Goal: Task Accomplishment & Management: Use online tool/utility

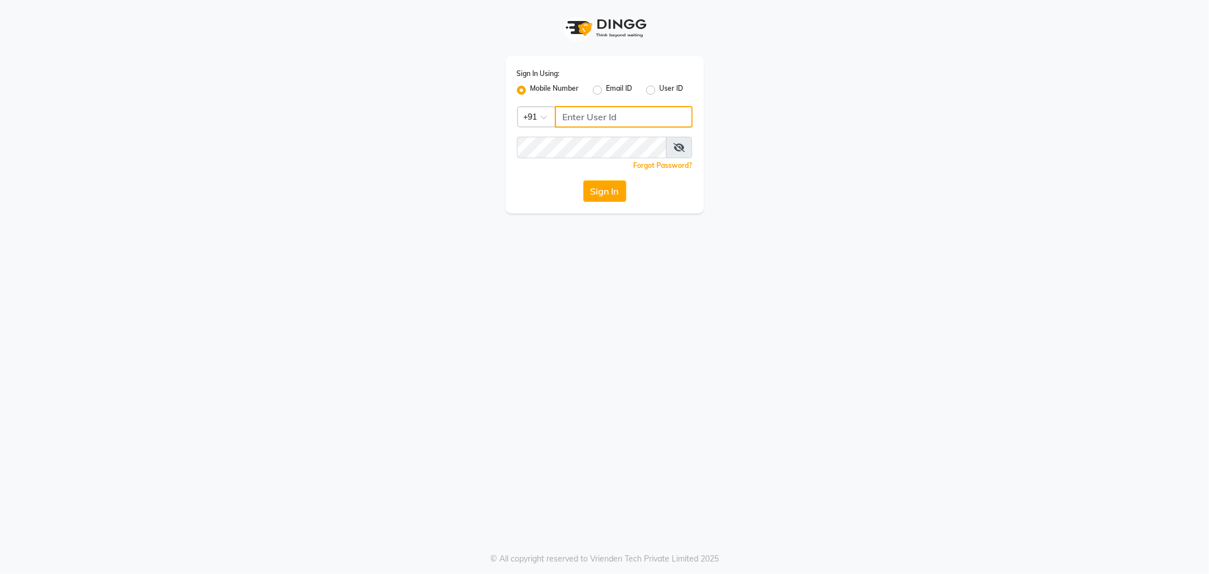
type input "8100331223"
click at [612, 190] on button "Sign In" at bounding box center [604, 191] width 43 height 22
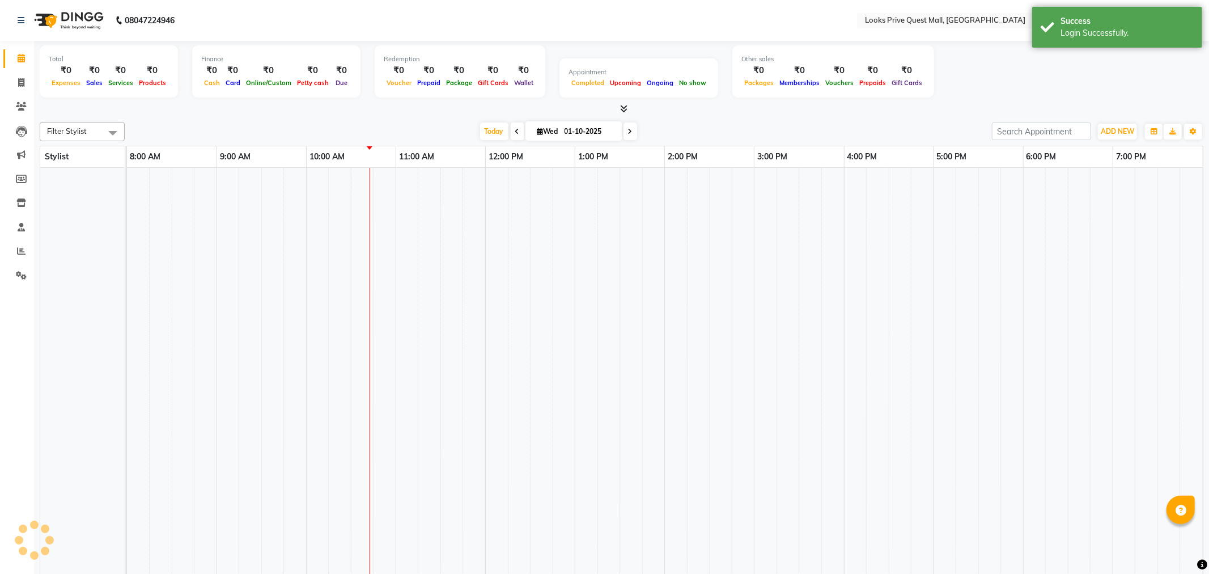
select select "en"
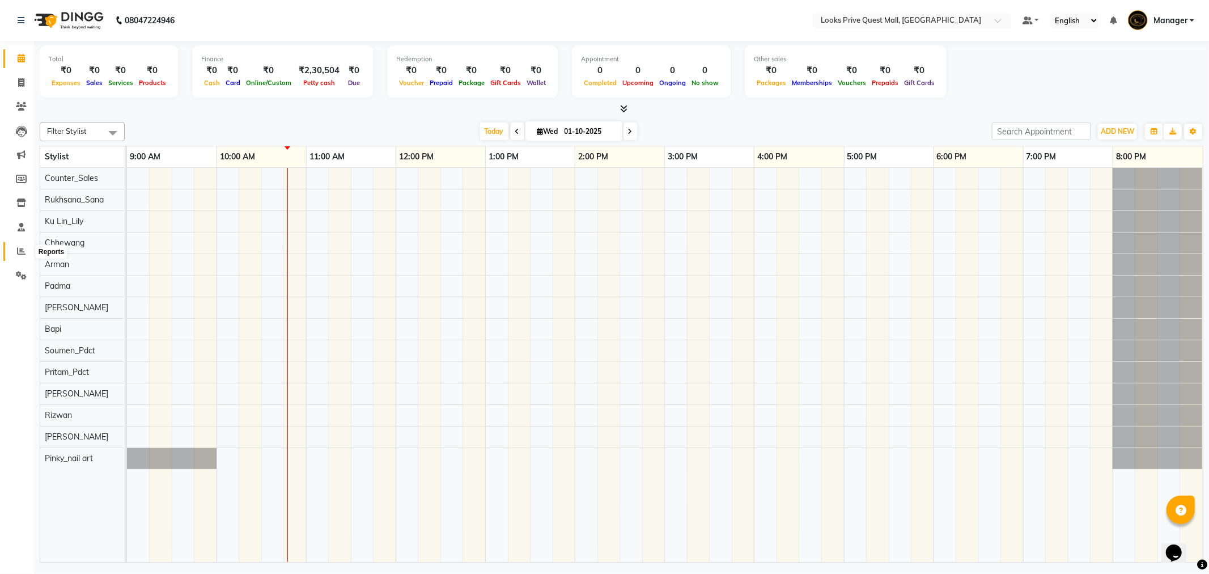
click at [15, 247] on span at bounding box center [21, 251] width 20 height 13
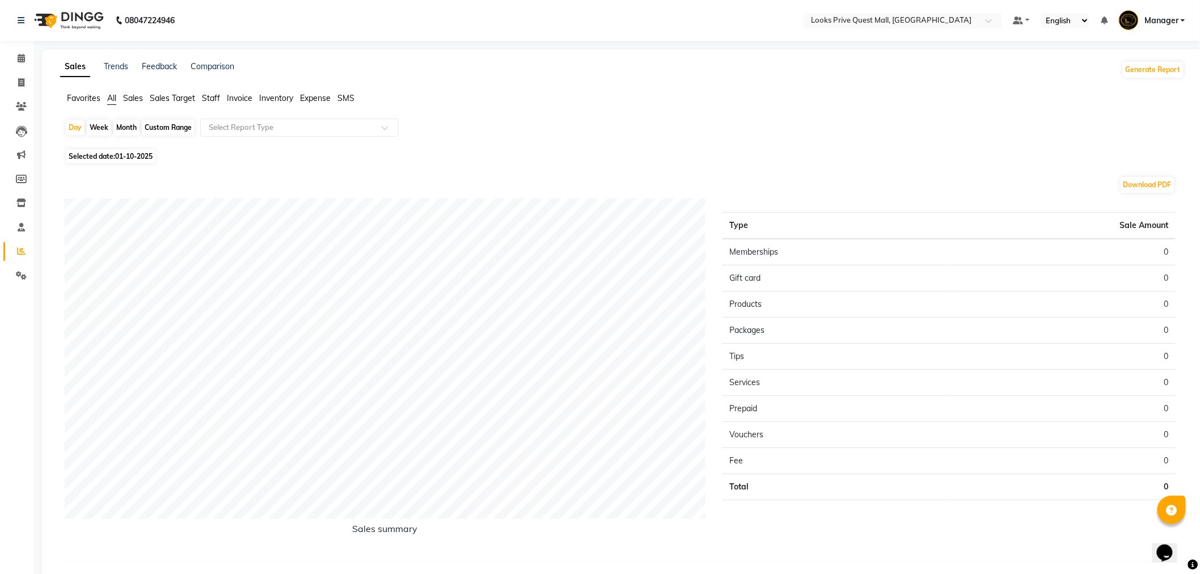
click at [205, 101] on span "Staff" at bounding box center [211, 98] width 18 height 10
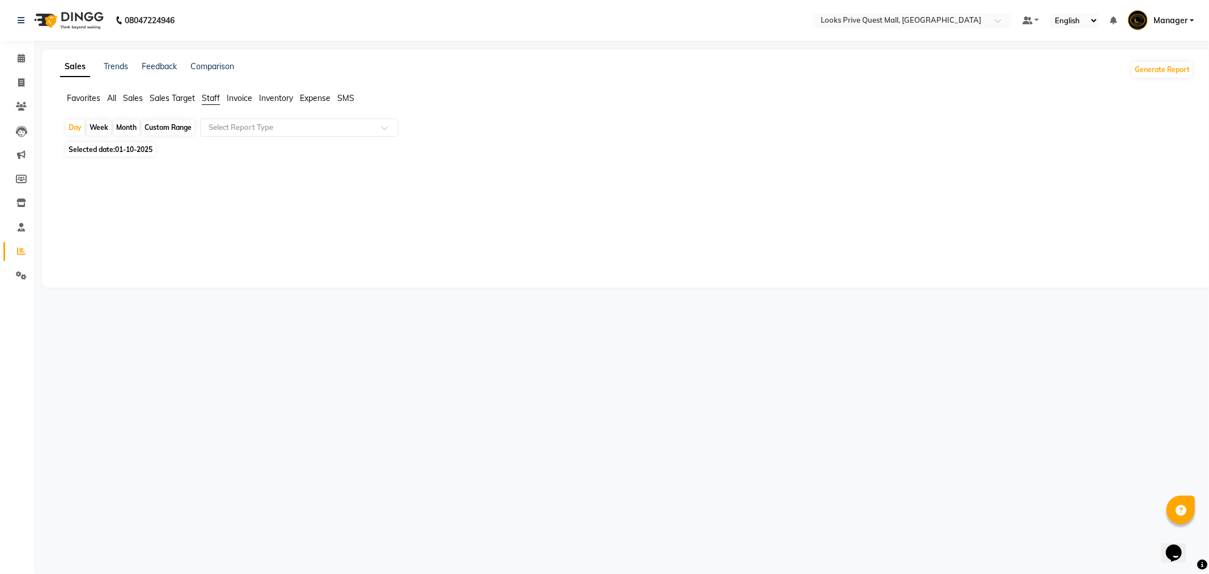
click at [234, 139] on div "Day Week Month Custom Range Select Report Type Selected date: [DATE] ★ [PERSON_…" at bounding box center [627, 161] width 1134 height 87
click at [241, 131] on input "text" at bounding box center [287, 127] width 163 height 11
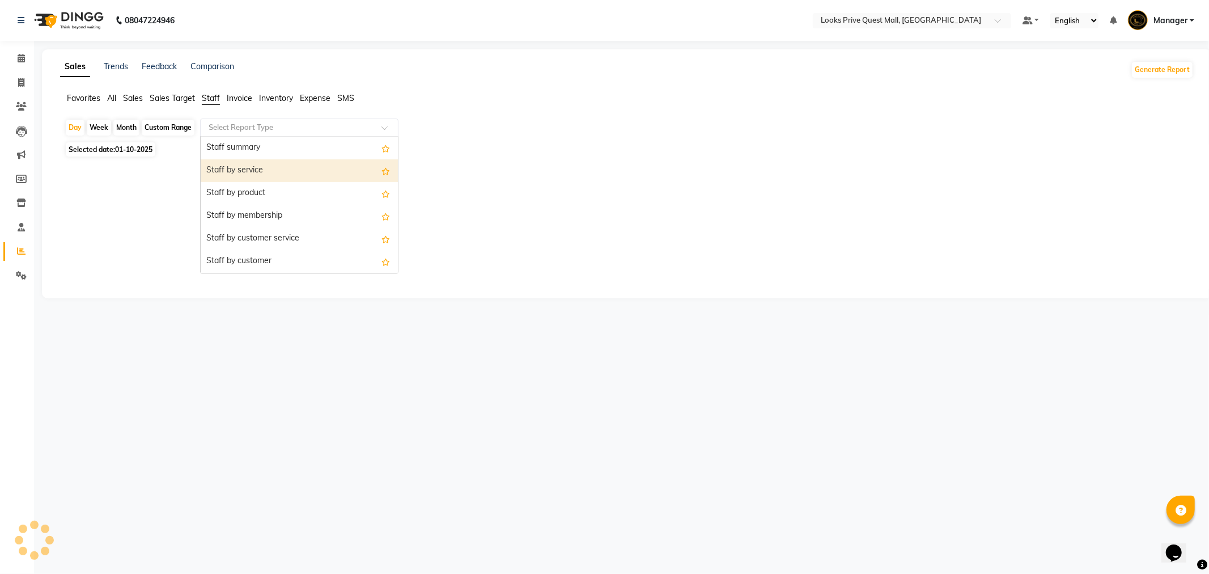
click at [252, 171] on div "Staff by service" at bounding box center [299, 170] width 197 height 23
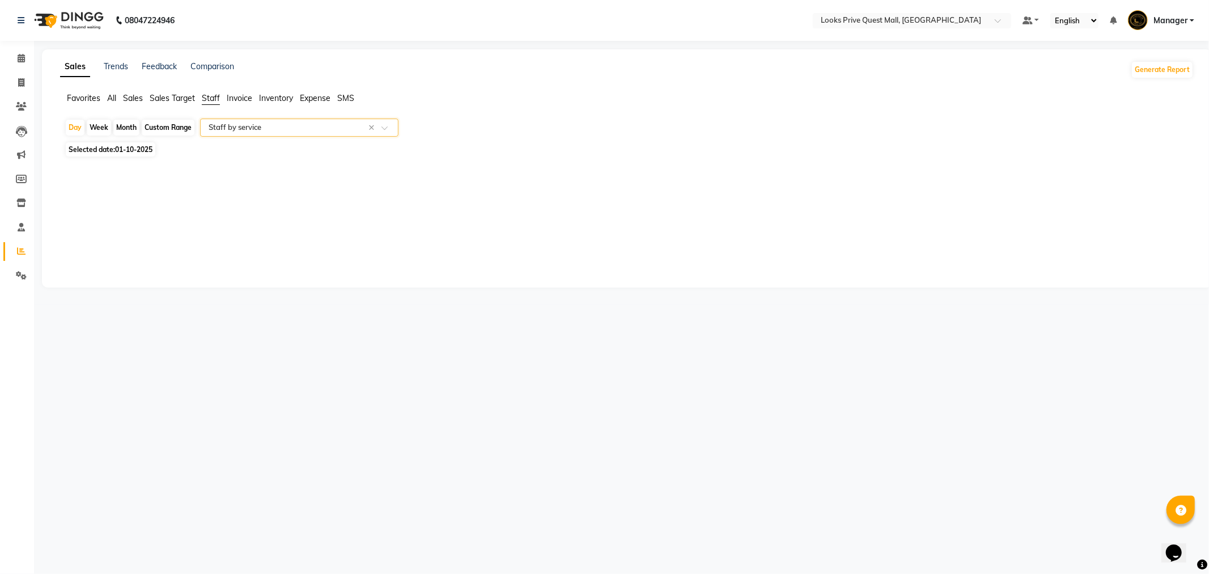
click at [134, 158] on div "Day Week Month Custom Range Select Report Type × Staff by service × Selected da…" at bounding box center [627, 148] width 1134 height 60
click at [136, 154] on span "01-10-2025" at bounding box center [133, 149] width 37 height 9
select select "10"
select select "2025"
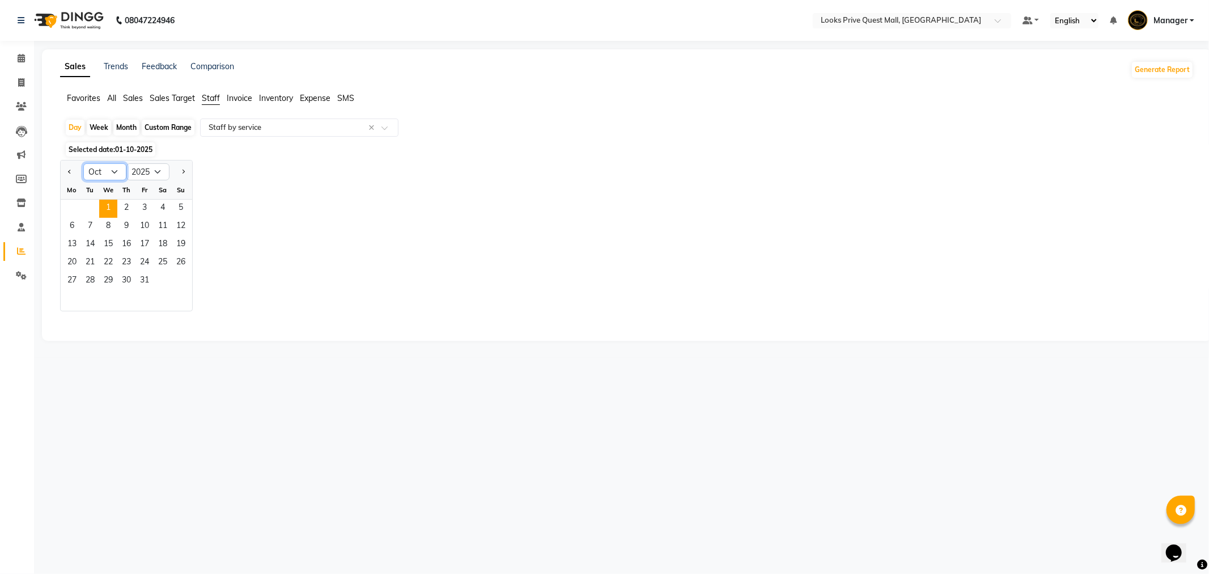
click at [122, 166] on select "Jan Feb Mar Apr May Jun [DATE] Aug Sep Oct Nov Dec" at bounding box center [104, 171] width 43 height 17
select select "9"
click at [83, 163] on select "Jan Feb Mar Apr May Jun [DATE] Aug Sep Oct Nov Dec" at bounding box center [104, 171] width 43 height 17
click at [92, 281] on span "30" at bounding box center [90, 281] width 18 height 18
select select "full_report"
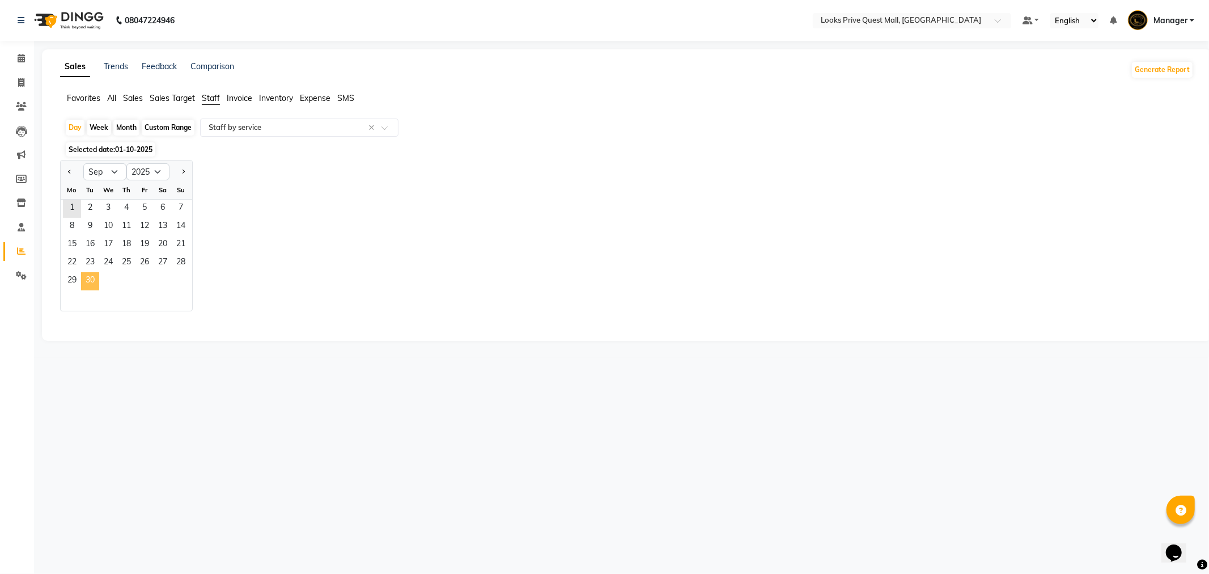
select select "pdf"
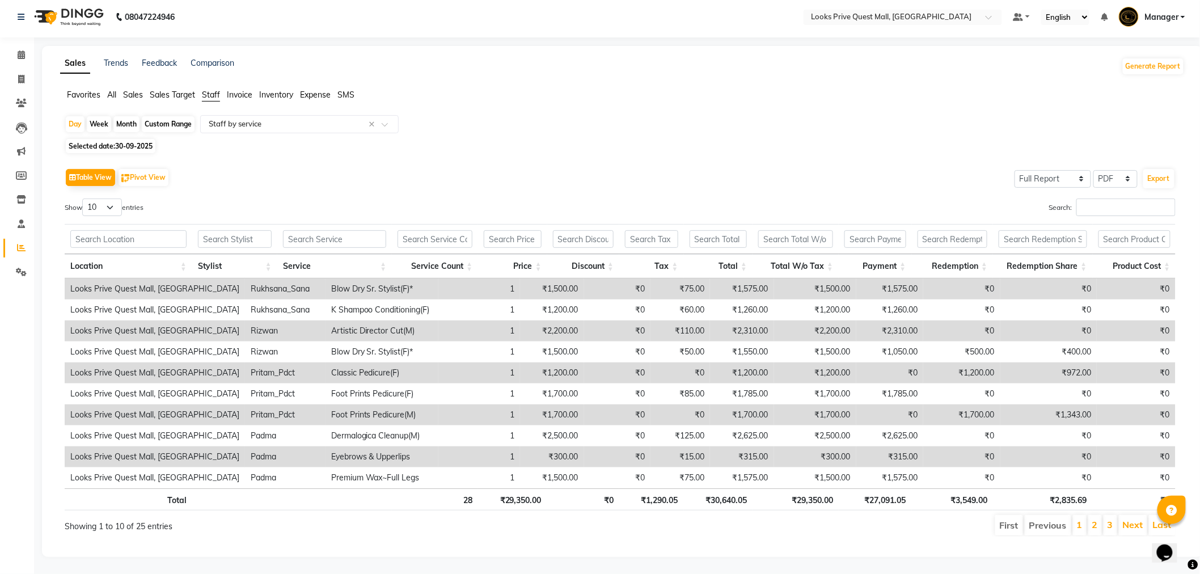
scroll to position [13, 0]
click at [1112, 201] on input "Search:" at bounding box center [1125, 207] width 99 height 18
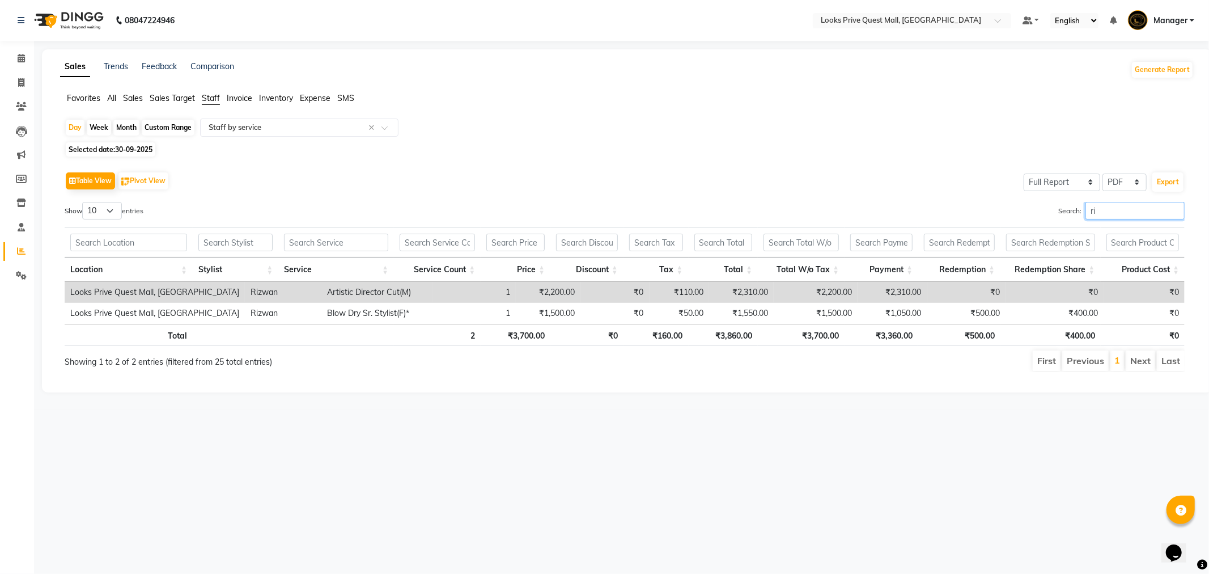
type input "r"
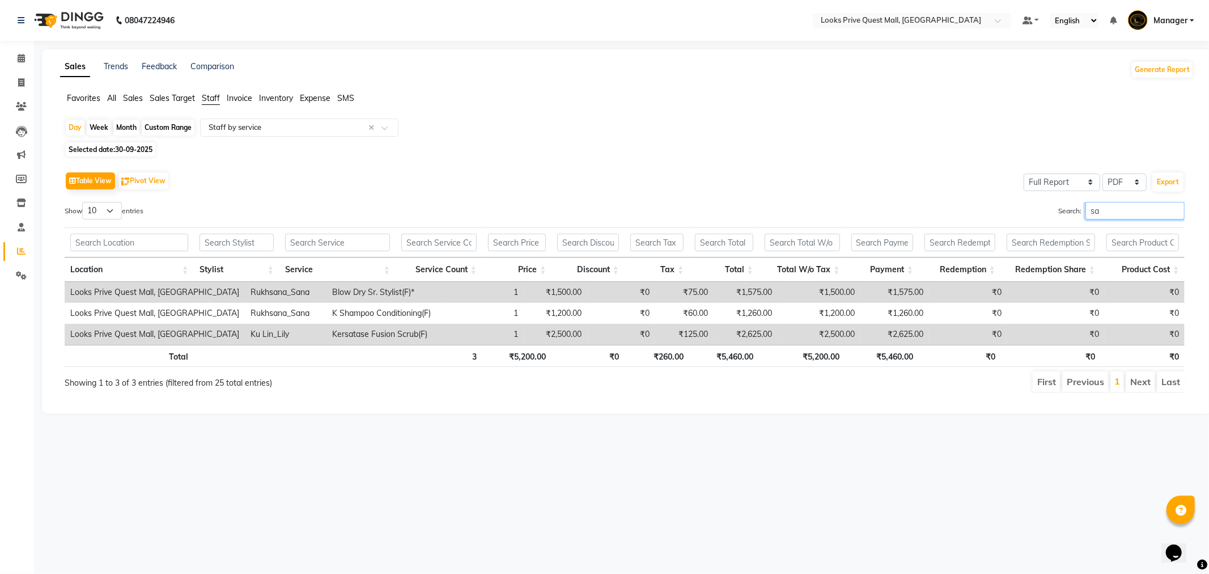
type input "s"
type input "l"
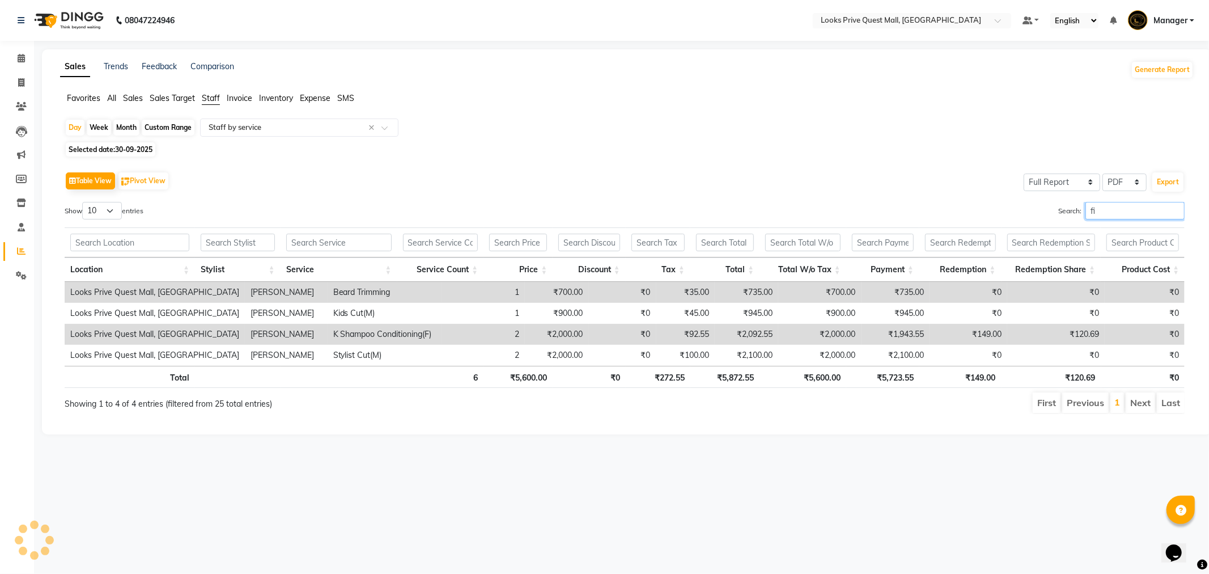
type input "f"
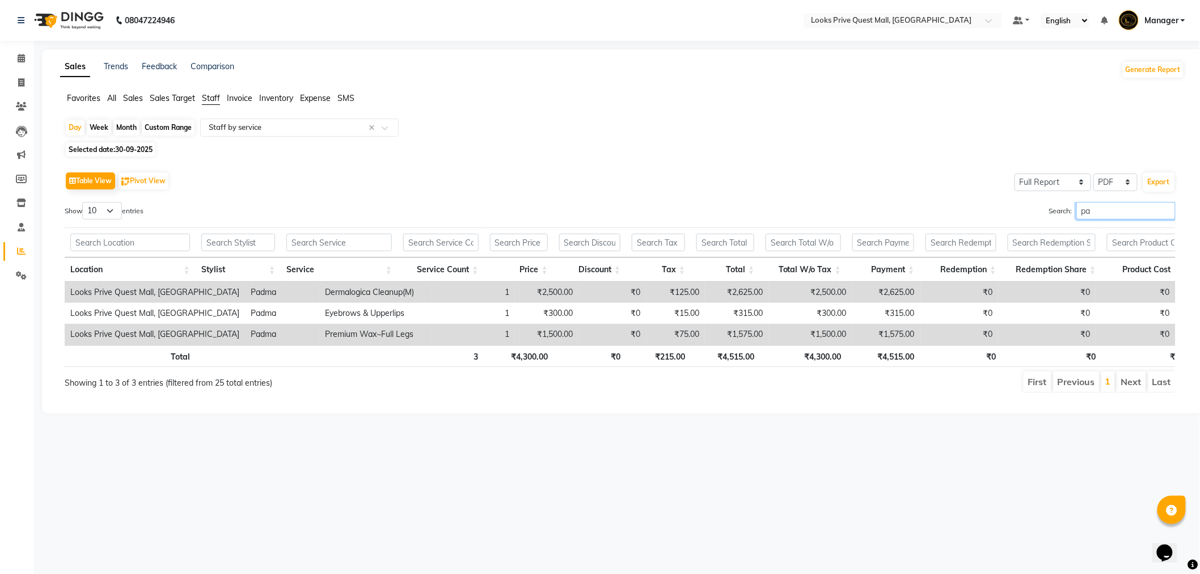
type input "p"
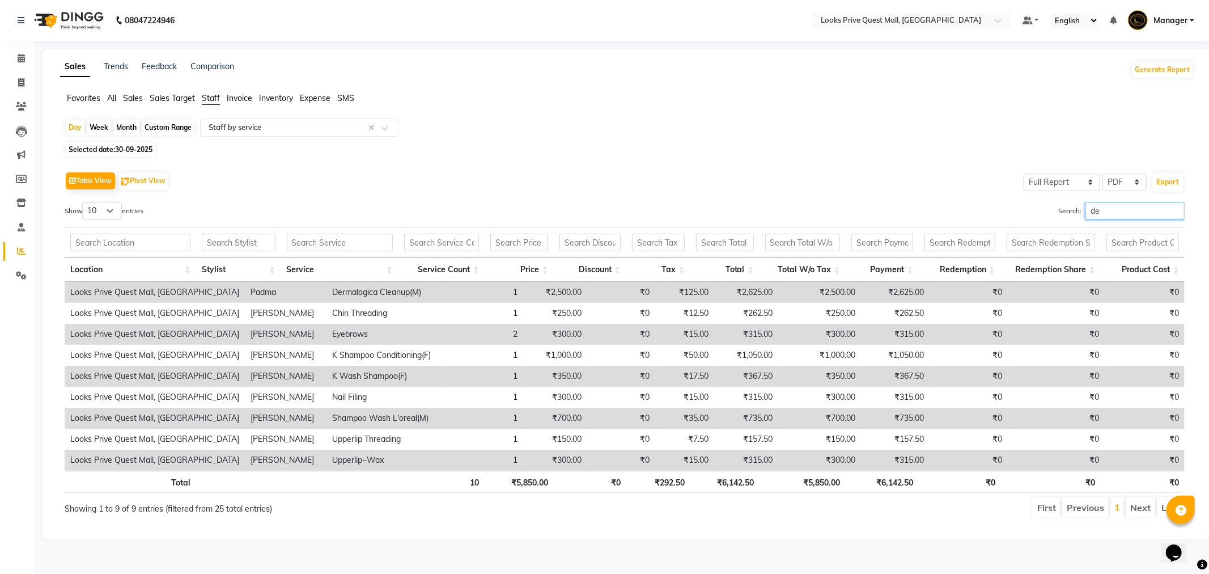
type input "d"
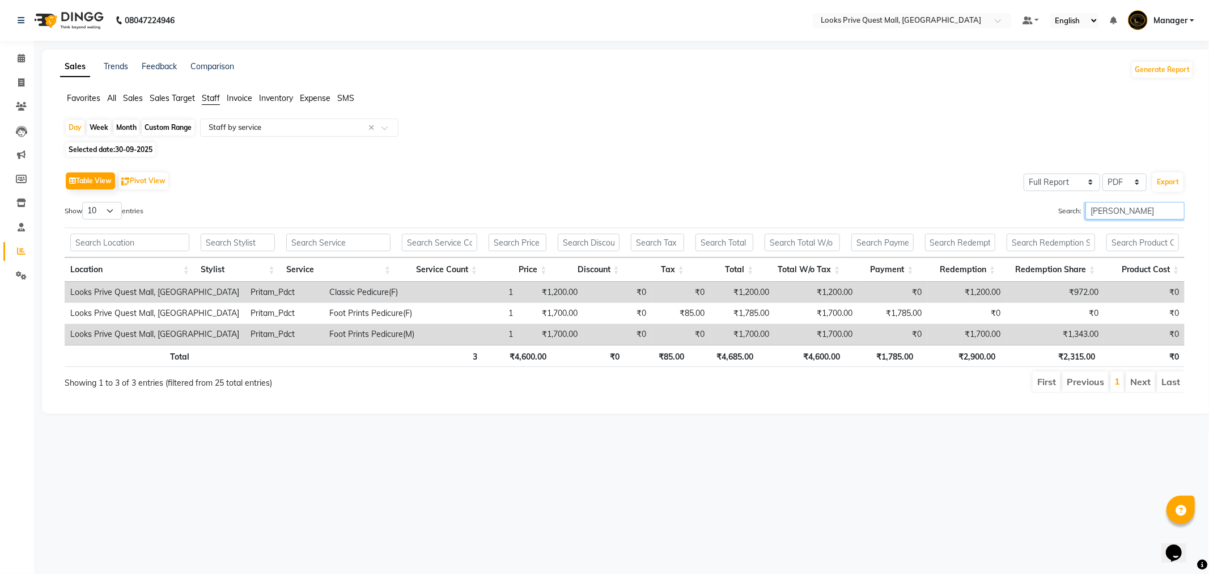
type input "[PERSON_NAME]"
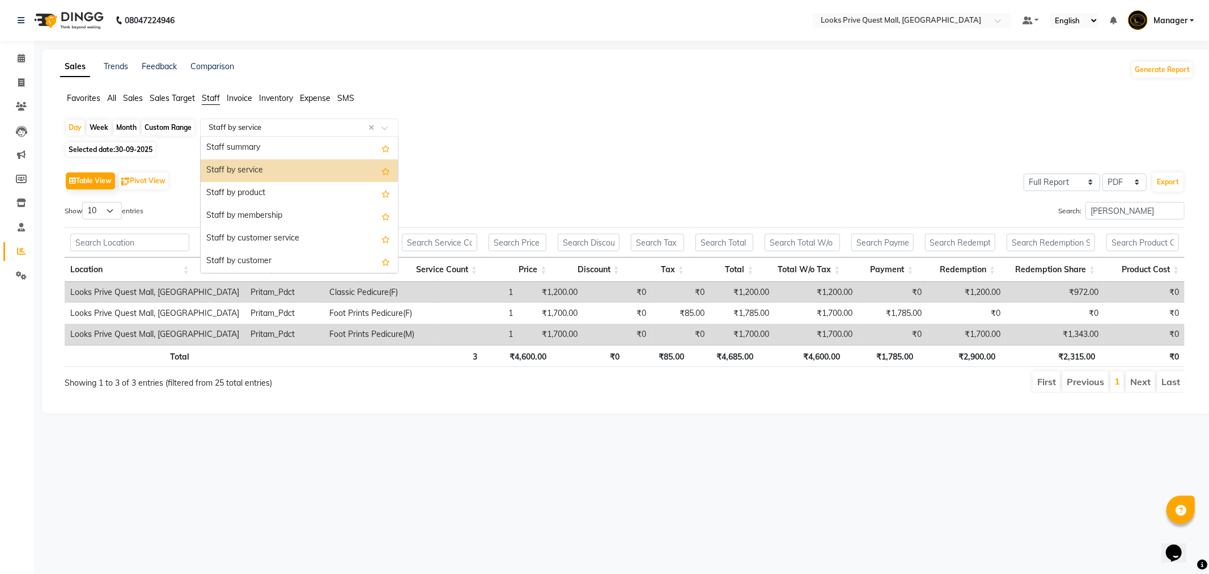
click at [239, 126] on input "text" at bounding box center [287, 127] width 163 height 11
click at [251, 195] on div "Staff by product" at bounding box center [299, 193] width 197 height 23
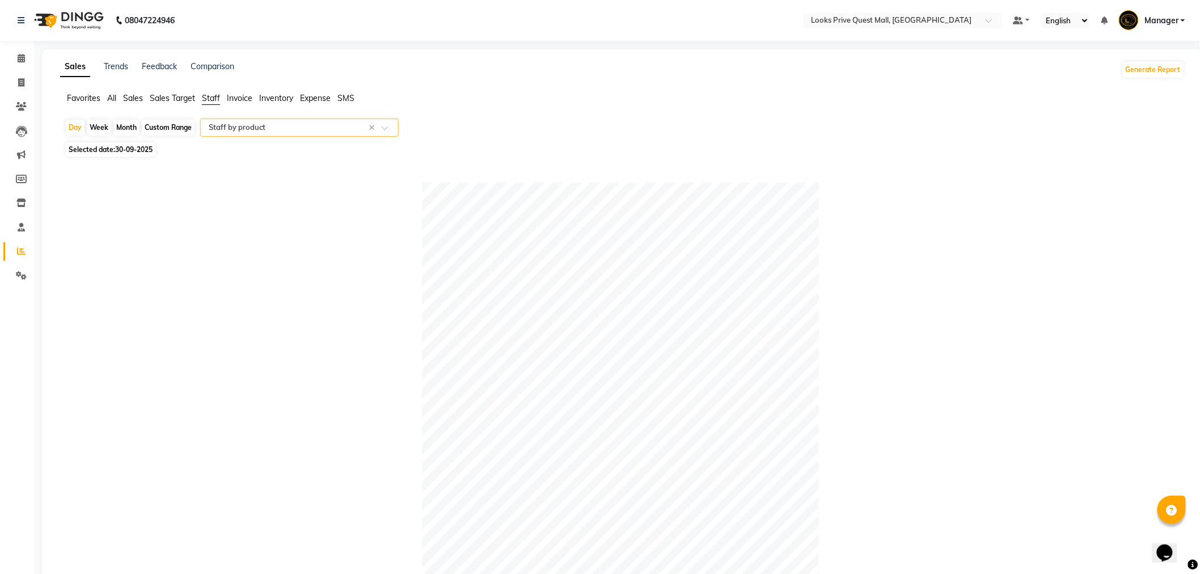
scroll to position [256, 0]
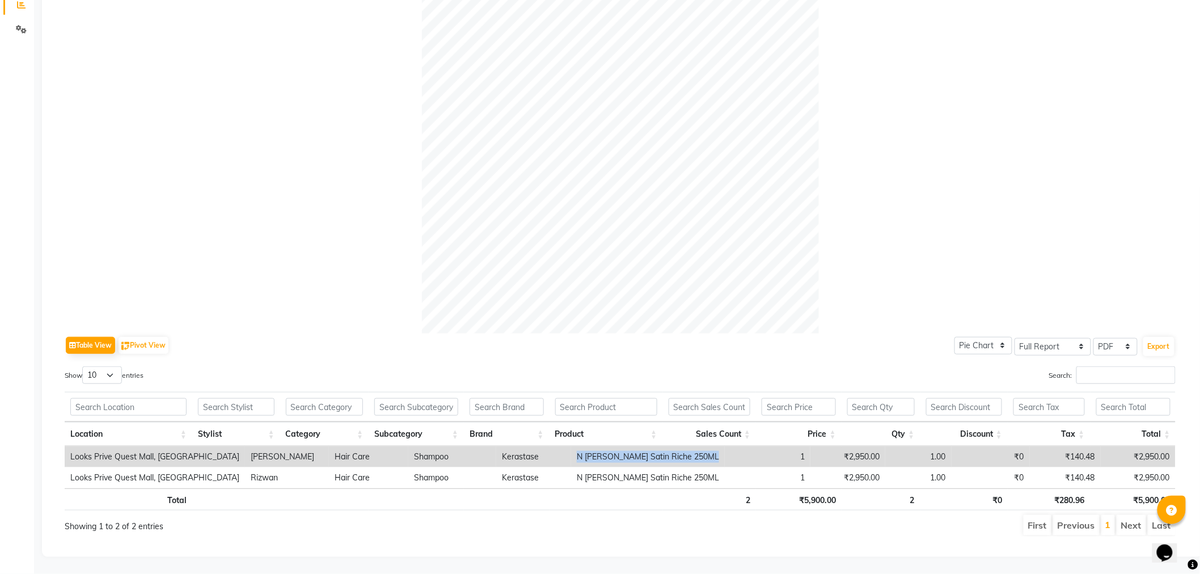
drag, startPoint x: 541, startPoint y: 450, endPoint x: 662, endPoint y: 456, distance: 120.3
click at [662, 456] on tr "Looks Prive Quest Mall, [GEOGRAPHIC_DATA] [PERSON_NAME] Hair Care Shampoo Keras…" at bounding box center [620, 456] width 1111 height 21
copy tr "N [PERSON_NAME] Satin Riche 250ML"
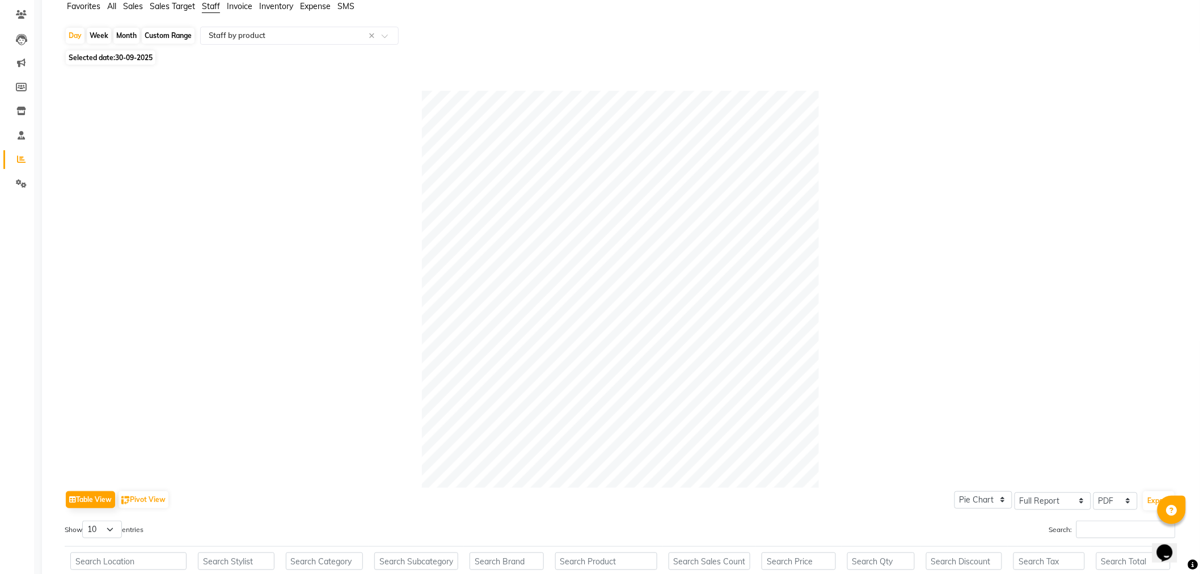
scroll to position [0, 0]
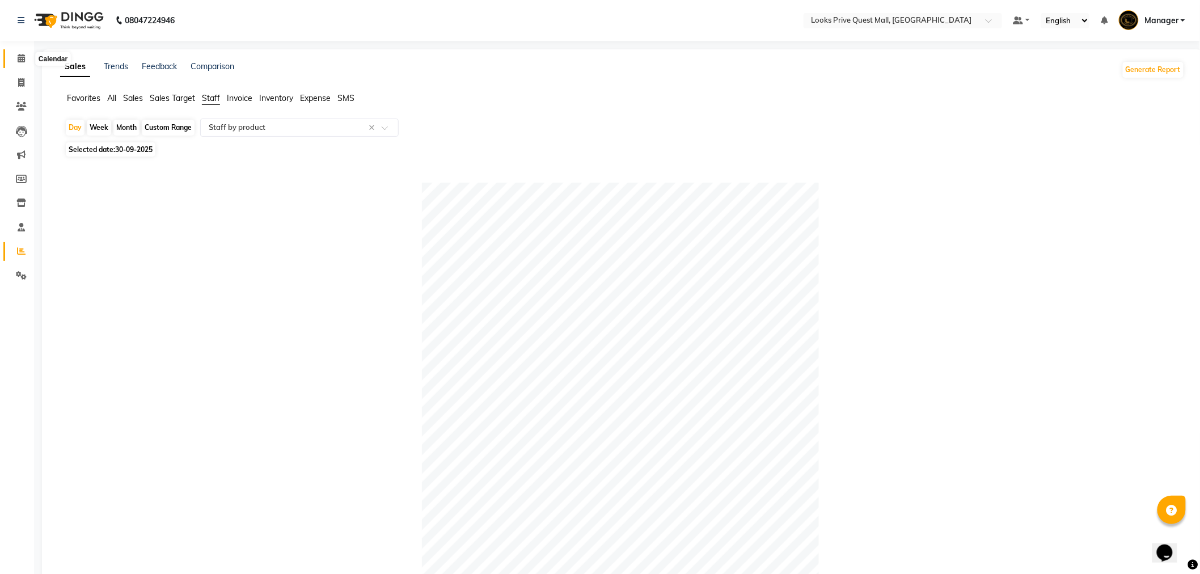
drag, startPoint x: 23, startPoint y: 54, endPoint x: 0, endPoint y: 62, distance: 24.6
click at [21, 54] on icon at bounding box center [21, 58] width 7 height 9
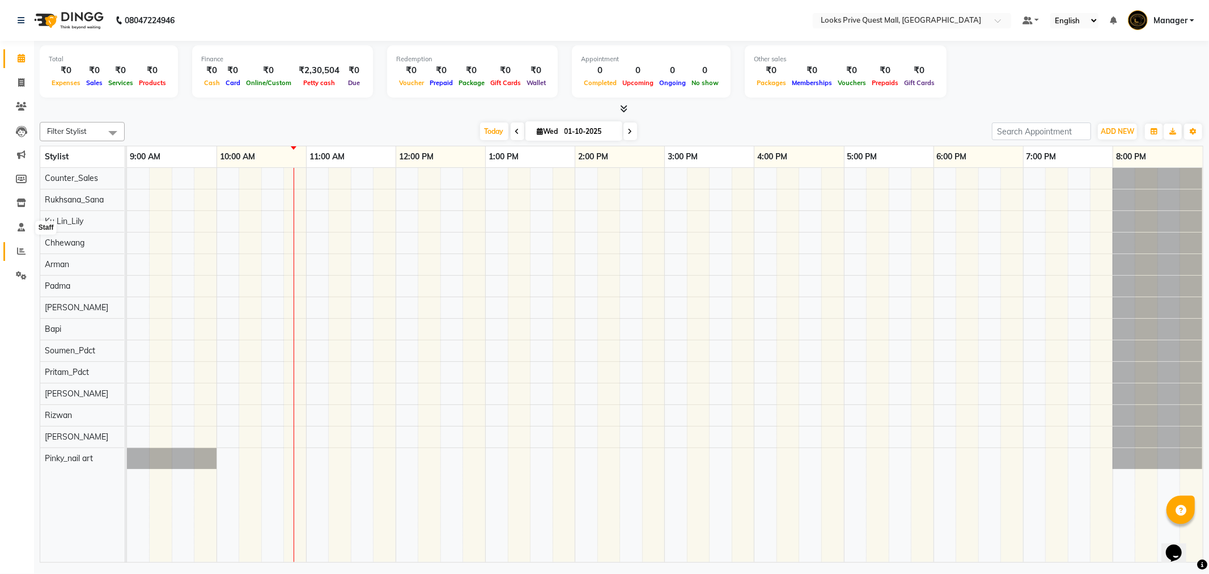
click at [21, 245] on span at bounding box center [21, 251] width 20 height 13
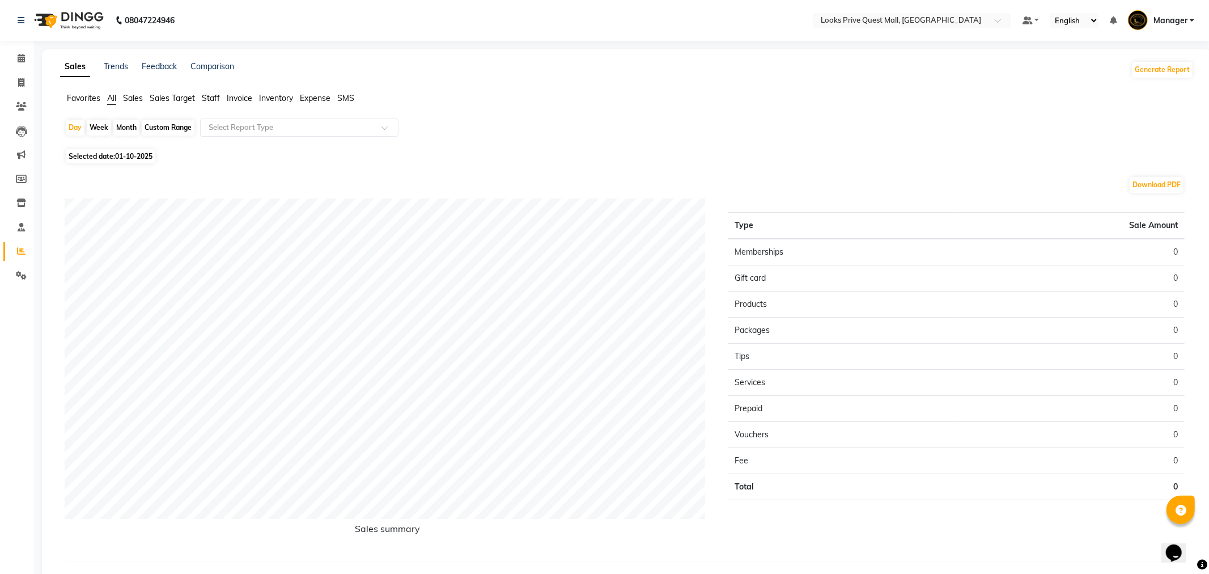
click at [215, 100] on span "Staff" at bounding box center [211, 98] width 18 height 10
click at [229, 125] on input "text" at bounding box center [287, 127] width 163 height 11
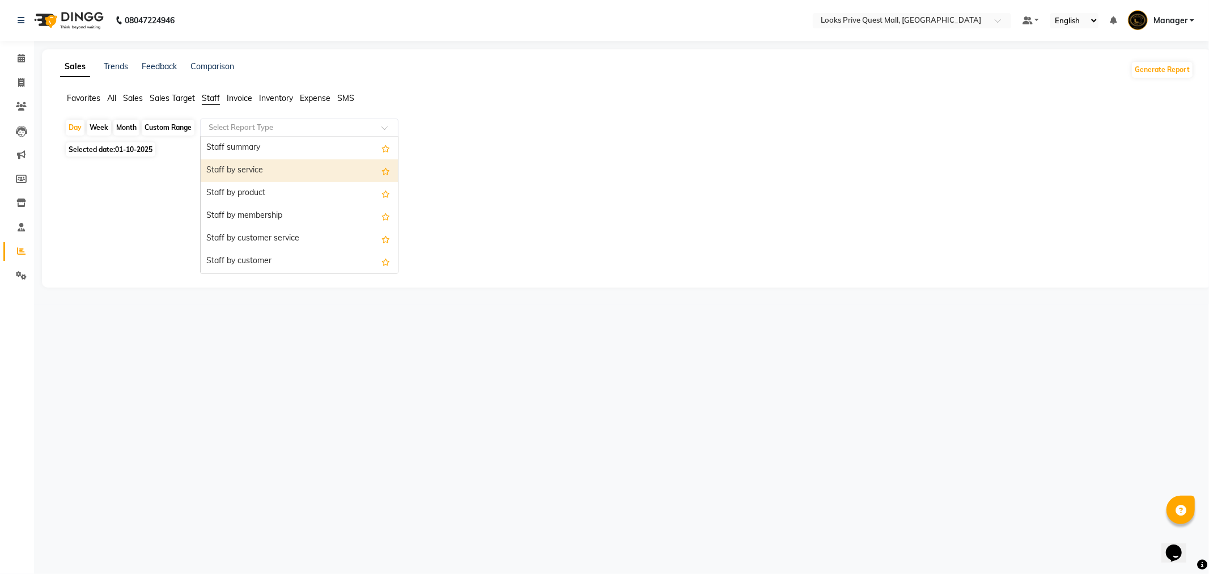
click at [224, 173] on div "Staff by service" at bounding box center [299, 170] width 197 height 23
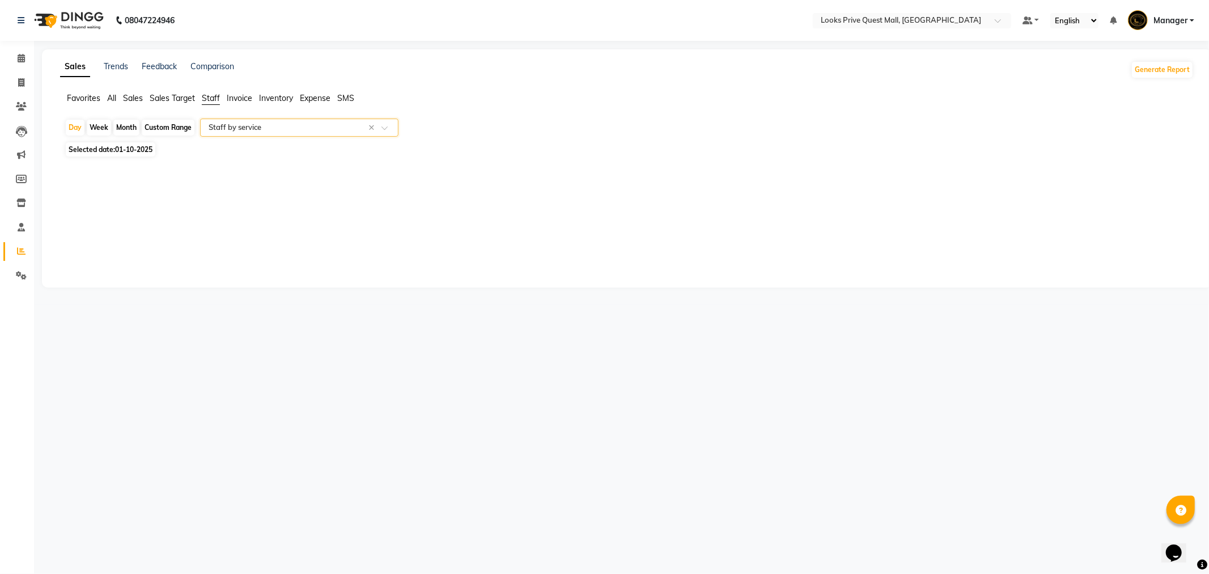
click at [142, 145] on span "Selected date: [DATE]" at bounding box center [111, 149] width 90 height 14
select select "10"
select select "2025"
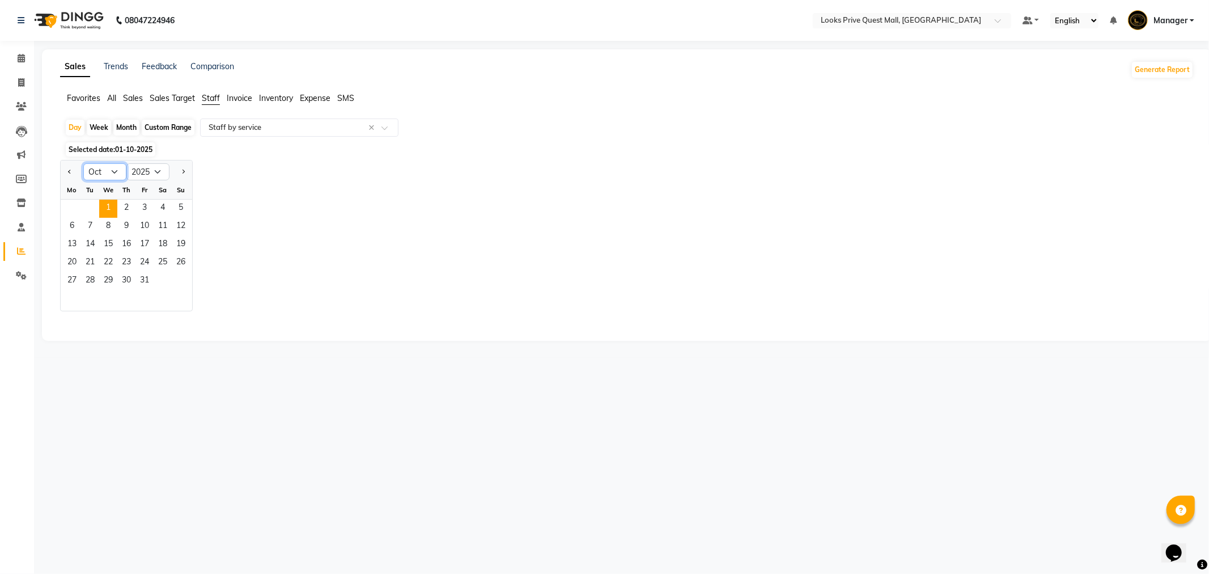
click at [112, 169] on select "Jan Feb Mar Apr May Jun [DATE] Aug Sep Oct Nov Dec" at bounding box center [104, 171] width 43 height 17
select select "9"
click at [83, 163] on select "Jan Feb Mar Apr May Jun [DATE] Aug Sep Oct Nov Dec" at bounding box center [104, 171] width 43 height 17
click at [92, 278] on span "30" at bounding box center [90, 281] width 18 height 18
select select "full_report"
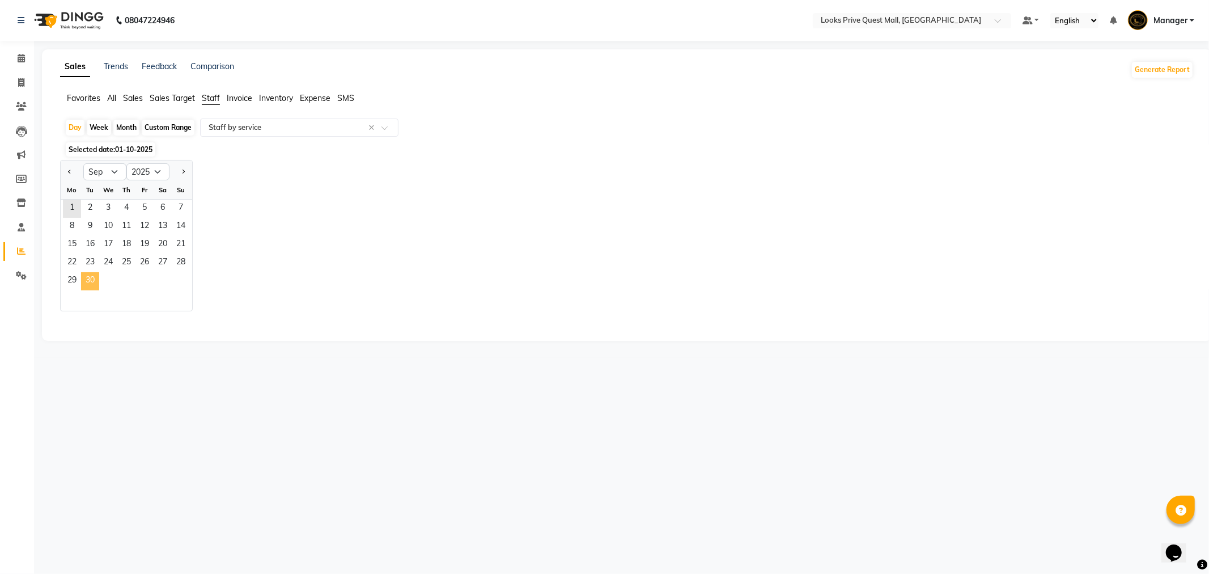
select select "pdf"
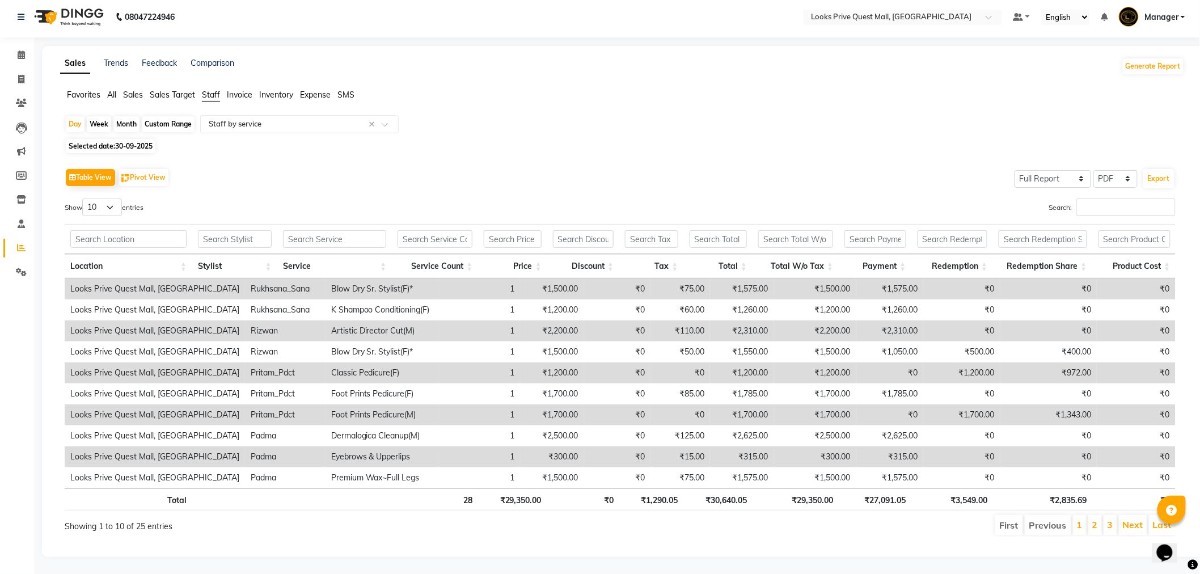
scroll to position [13, 0]
